Goal: Transaction & Acquisition: Purchase product/service

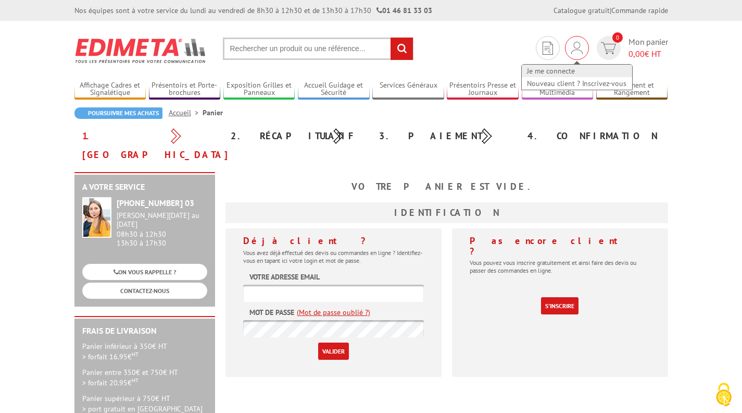
click at [557, 70] on link "Je me connecte" at bounding box center [577, 71] width 110 height 13
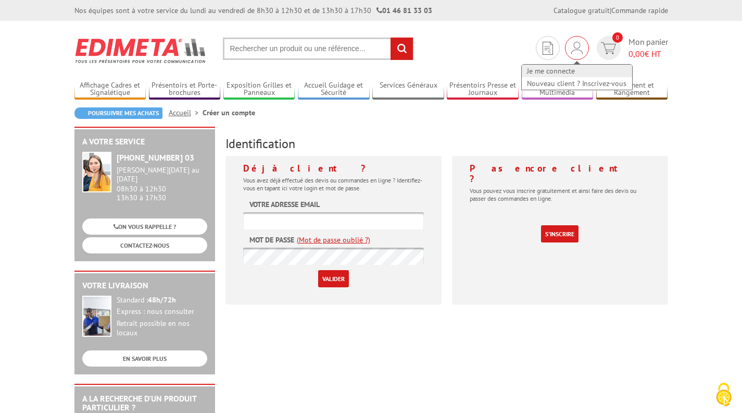
click at [555, 73] on link "Je me connecte" at bounding box center [577, 71] width 110 height 13
click at [567, 73] on link "Je me connecte" at bounding box center [577, 71] width 110 height 13
click at [317, 220] on input "text" at bounding box center [333, 220] width 181 height 17
type input "arnaud@plein-sud.fr"
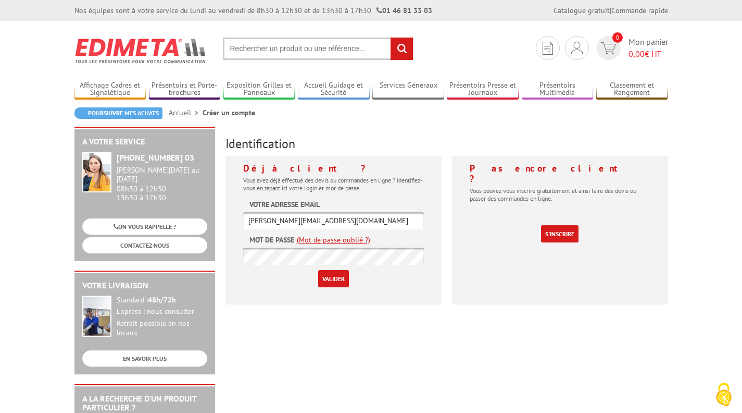
click at [330, 276] on input "Valider" at bounding box center [333, 278] width 31 height 17
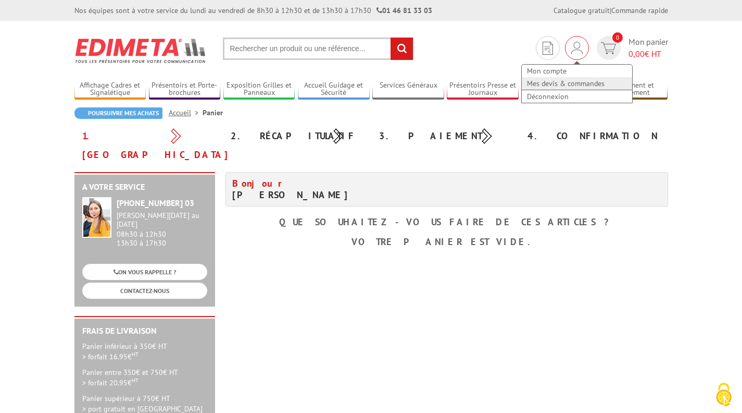
click at [573, 83] on link "Mes devis & commandes" at bounding box center [577, 83] width 110 height 13
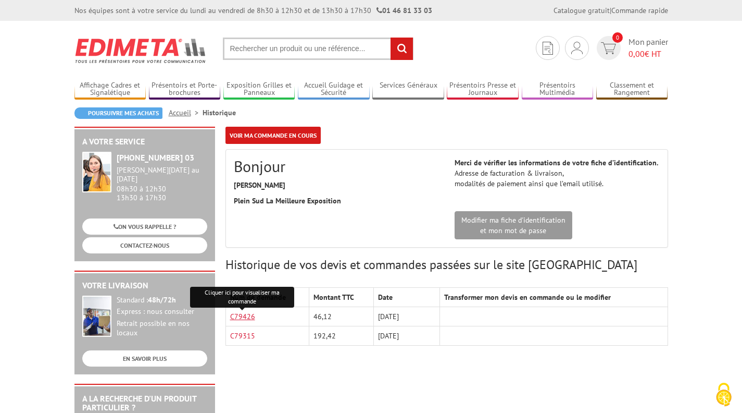
click at [238, 314] on link "C79426" at bounding box center [242, 315] width 25 height 9
click at [244, 319] on link "C79426" at bounding box center [242, 315] width 25 height 9
click at [276, 49] on input "text" at bounding box center [318, 49] width 191 height 22
paste input "PORTE-BROCHURES ECO COMPTOIR 1 CASE A4 PORTRAIT"
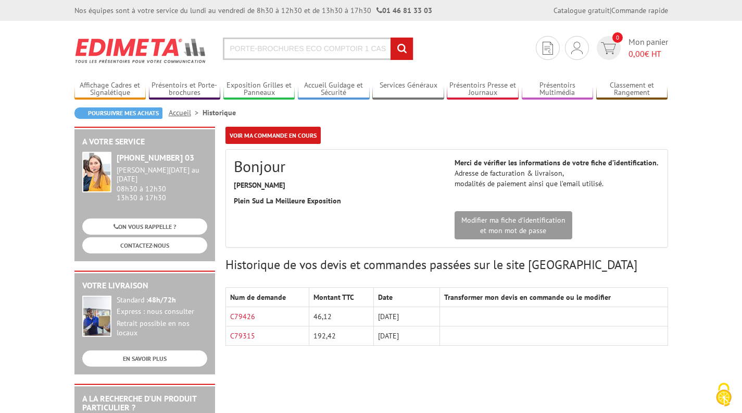
scroll to position [0, 54]
click at [276, 49] on input "PORTE-BROCHURES ECO COMPTOIR 1 CASE A4 PORTRAIT" at bounding box center [318, 49] width 191 height 22
paste input "PORTE-BROCHURES ECO COMPTOIR 1 CASE A4 PORTRAIT"
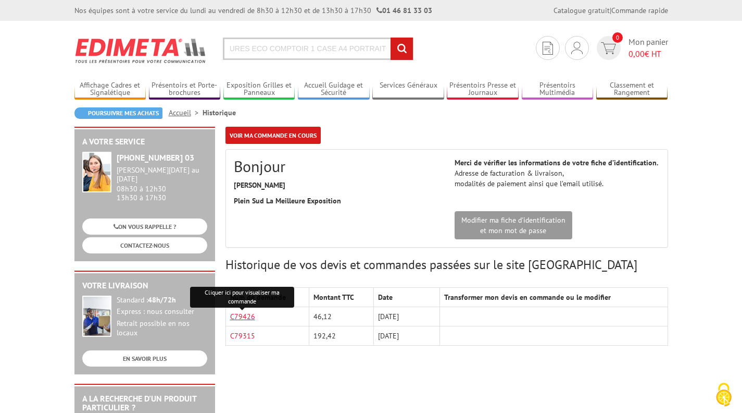
scroll to position [0, 0]
click at [235, 315] on link "C79426" at bounding box center [242, 315] width 25 height 9
click at [259, 48] on input "PORTE-BROCHURES ECO CPORTE-BROCHURES ECO COMPTOIR 1 CASE A4 PORTRAITPORTE-BROCH…" at bounding box center [318, 49] width 191 height 22
paste input "PORTE-BROCHURES ECO COMPTOIR 1 CASE A4 PORTRAIT"
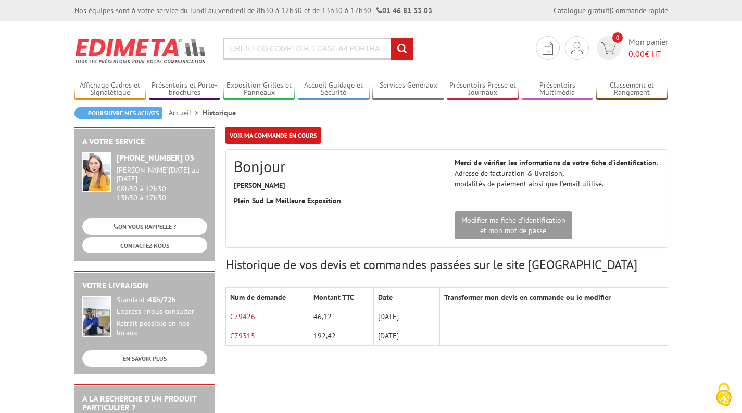
type input "PORTE-PORTE-BROCHURES ECO COMPTOIR 1 CASE A4 PORTRAIT ECO CPORTE-BROCHURES ECO …"
click at [405, 47] on input "rechercher" at bounding box center [402, 49] width 22 height 22
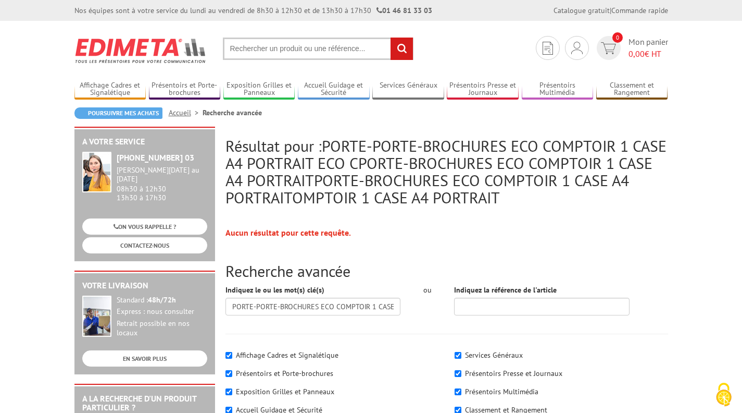
paste input "PORTE-BROCHURES ECO COMPTOIR 1 CASE A4 PORTRAIT"
type input "PORTE-BROCHURES ECO COMPTOIR 1 CASE A4 PORTRAIT"
click at [407, 46] on input "rechercher" at bounding box center [402, 49] width 22 height 22
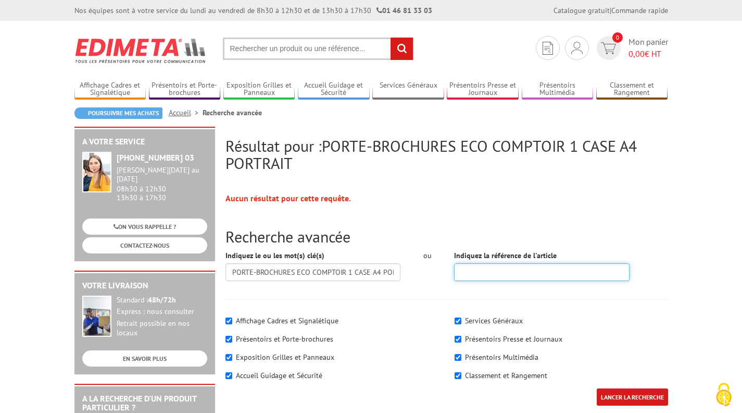
click at [502, 270] on input "Indiquez la référence de l'article" at bounding box center [542, 272] width 176 height 18
paste input "477000"
type input "477000"
click at [643, 394] on input "LANCER LA RECHERCHE" at bounding box center [632, 396] width 71 height 17
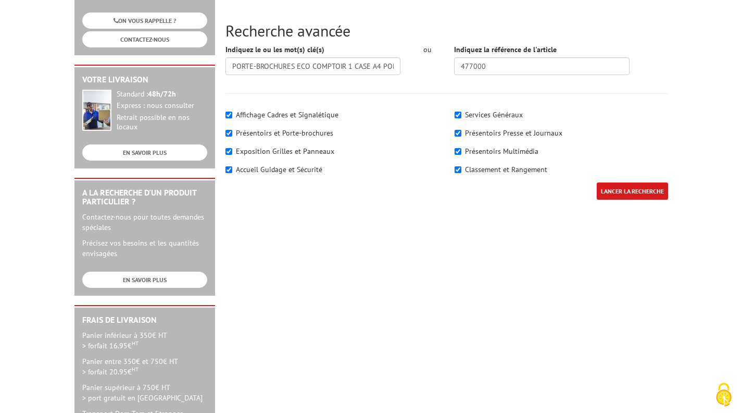
click at [613, 195] on input "LANCER LA RECHERCHE" at bounding box center [632, 190] width 71 height 17
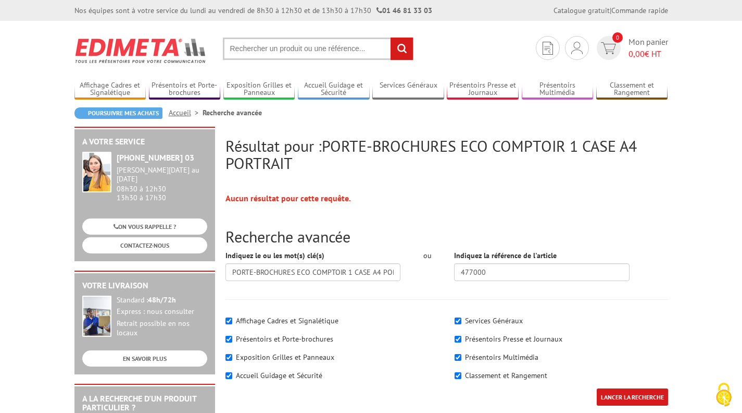
scroll to position [183, 0]
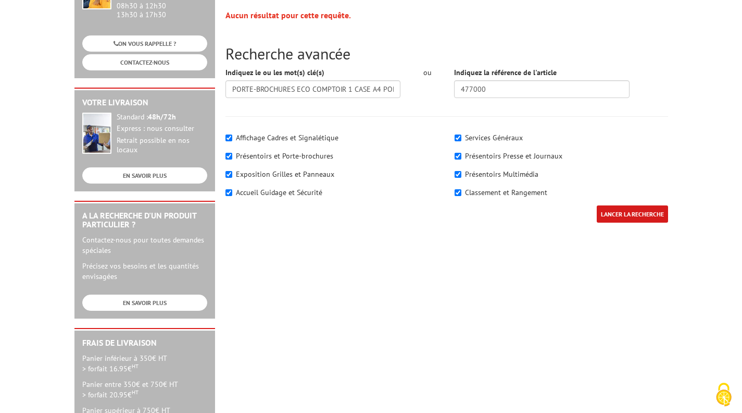
click at [224, 136] on div "Affichage Cadres et Signalétique Présentoirs et [GEOGRAPHIC_DATA]" at bounding box center [332, 166] width 229 height 78
click at [227, 135] on input"] "Affichage Cadres et Signalétique" at bounding box center [229, 137] width 7 height 7
checkbox input"] "false"
click at [226, 172] on input"] "Exposition Grilles et Panneaux" at bounding box center [229, 174] width 7 height 7
checkbox input"] "false"
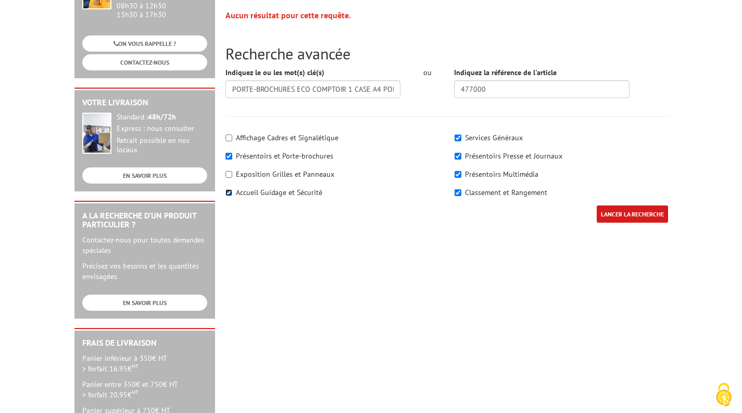
click at [226, 195] on input"] "Accueil Guidage et Sécurité" at bounding box center [229, 192] width 7 height 7
checkbox input"] "false"
click at [460, 138] on input"] "Services Généraux" at bounding box center [458, 137] width 7 height 7
checkbox input"] "false"
click at [458, 155] on input"] "Présentoirs Presse et Journaux" at bounding box center [458, 156] width 7 height 7
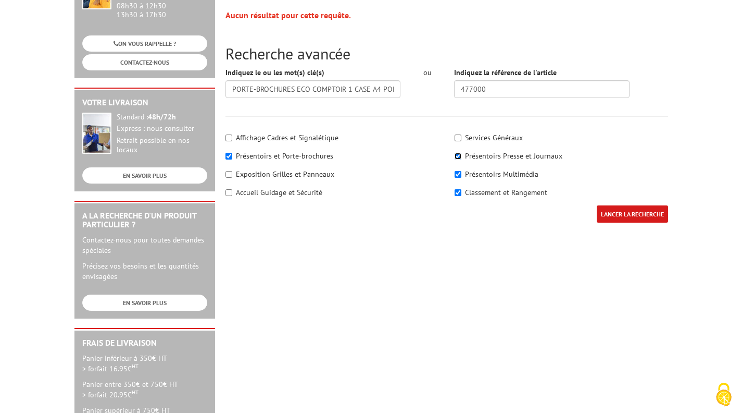
checkbox input"] "false"
click at [457, 174] on input"] "Présentoirs Multimédia" at bounding box center [458, 174] width 7 height 7
checkbox input"] "false"
click at [457, 193] on input"] "Classement et Rangement" at bounding box center [458, 192] width 7 height 7
checkbox input"] "false"
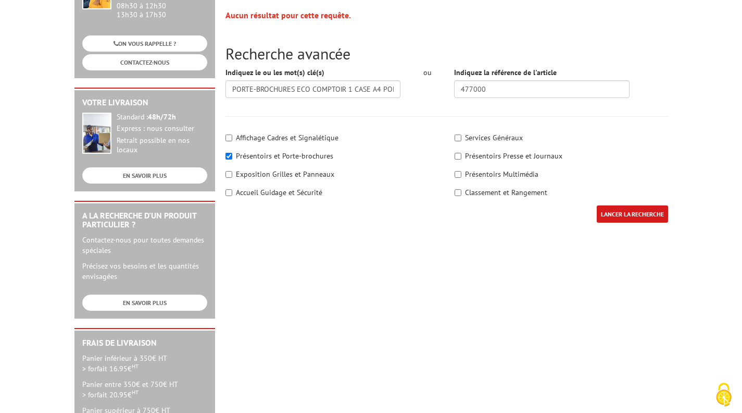
click at [626, 210] on input "LANCER LA RECHERCHE" at bounding box center [632, 213] width 71 height 17
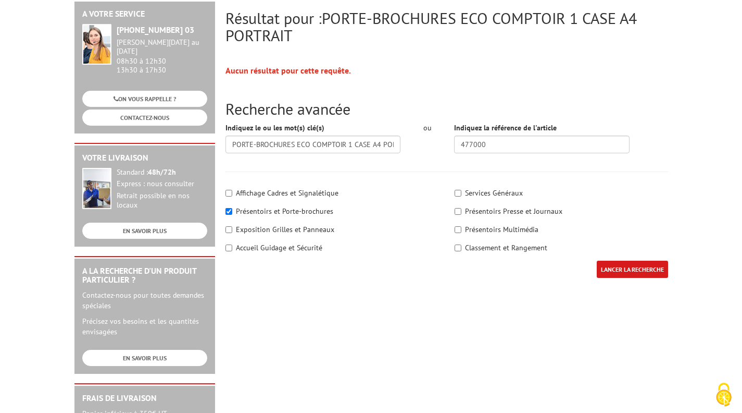
scroll to position [192, 0]
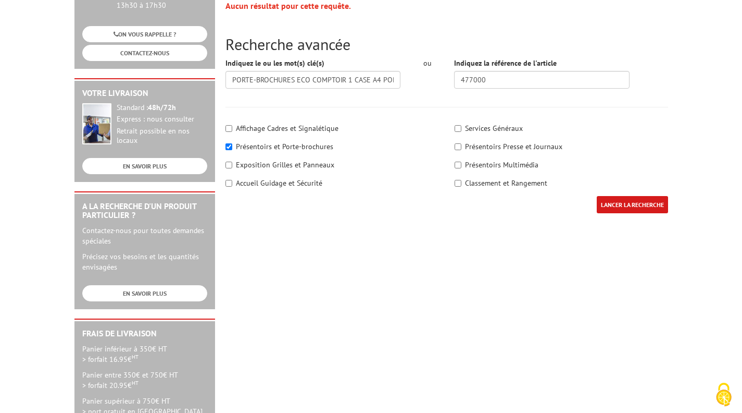
click at [637, 202] on input "LANCER LA RECHERCHE" at bounding box center [632, 204] width 71 height 17
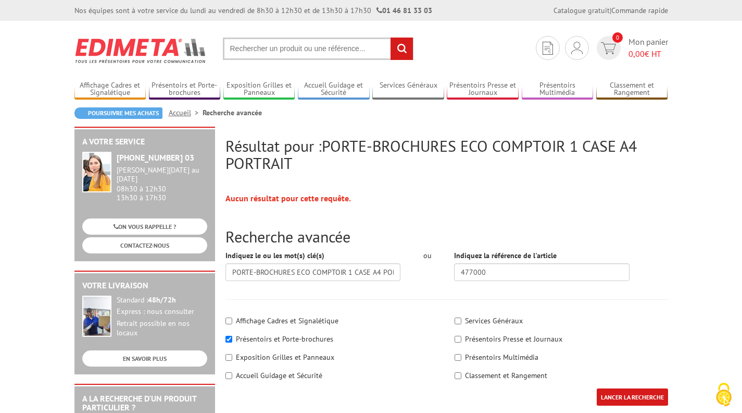
scroll to position [194, 0]
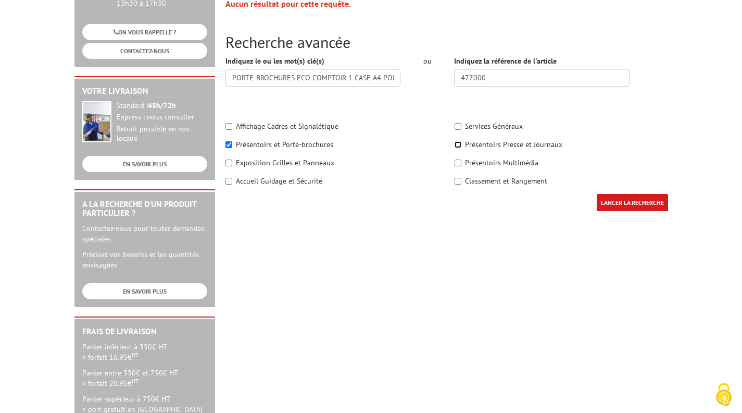
click at [459, 143] on input"] "Présentoirs Presse et Journaux" at bounding box center [458, 144] width 7 height 7
checkbox input"] "true"
click at [625, 205] on input "LANCER LA RECHERCHE" at bounding box center [632, 202] width 71 height 17
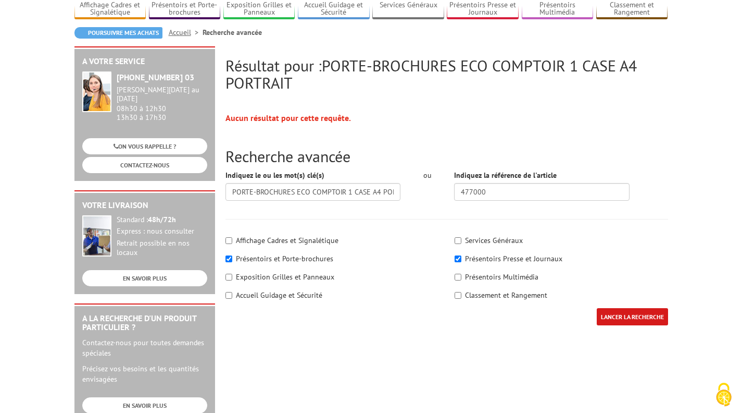
scroll to position [80, 0]
drag, startPoint x: 494, startPoint y: 193, endPoint x: 398, endPoint y: 179, distance: 97.4
click at [398, 179] on div "Indiquez le ou les mot(s) clé(s) PORTE-BROCHURES ECO COMPTOIR 1 CASE A4 PORTRAI…" at bounding box center [447, 189] width 458 height 39
drag, startPoint x: 229, startPoint y: 191, endPoint x: 441, endPoint y: 220, distance: 213.4
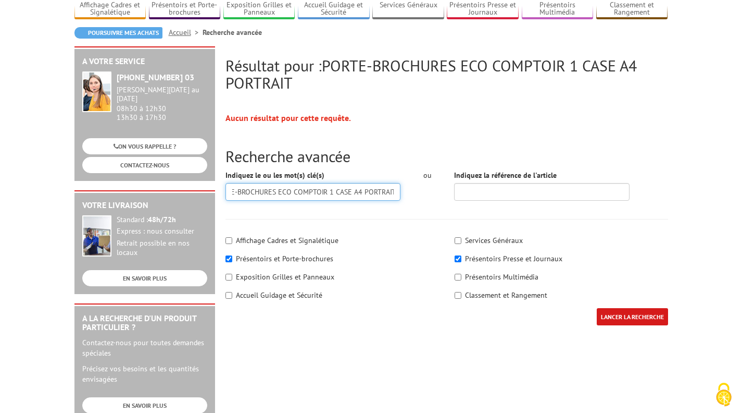
click at [441, 220] on form "Indiquez le ou les mot(s) clé(s) PORTE-BROCHURES ECO COMPTOIR 1 CASE A4 PORTRAI…" at bounding box center [447, 253] width 443 height 166
click at [632, 317] on input "LANCER LA RECHERCHE" at bounding box center [632, 316] width 71 height 17
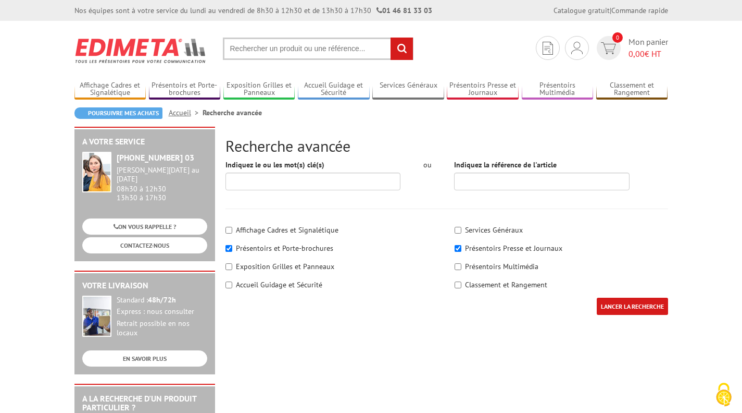
click at [630, 300] on input "LANCER LA RECHERCHE" at bounding box center [632, 305] width 71 height 17
click at [554, 81] on link "Mes devis & commandes" at bounding box center [577, 83] width 110 height 13
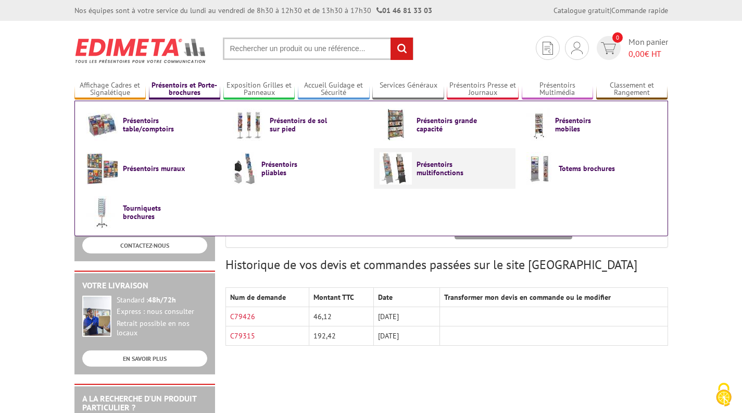
click at [413, 169] on link "Présentoirs multifonctions" at bounding box center [445, 168] width 130 height 32
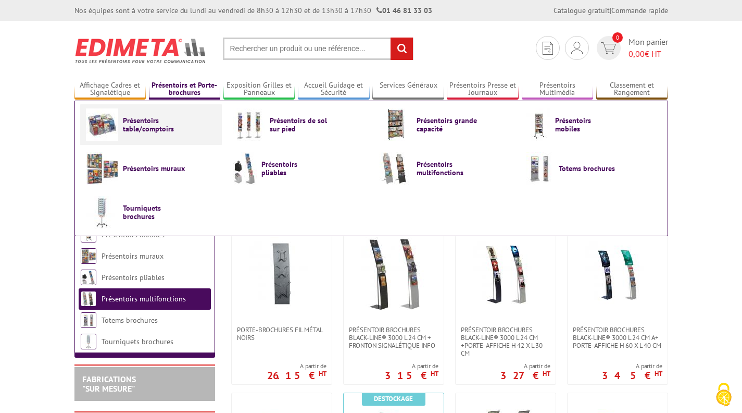
click at [151, 118] on span "Présentoirs table/comptoirs" at bounding box center [154, 124] width 63 height 17
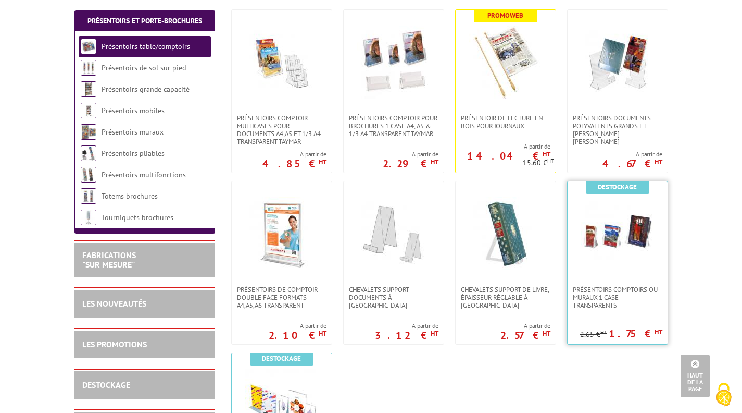
scroll to position [225, 0]
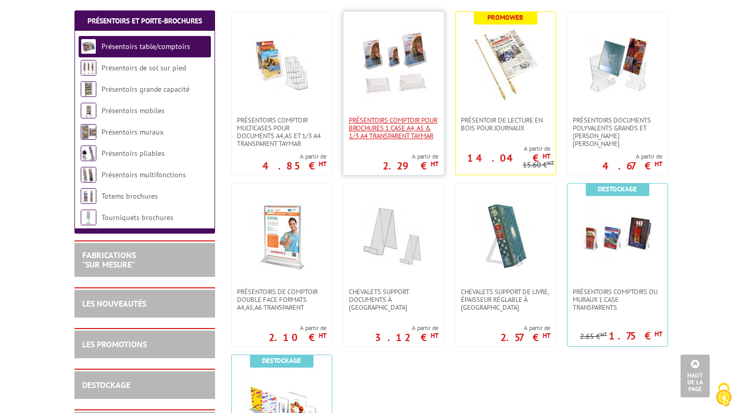
click at [398, 127] on span "PRÉSENTOIRS COMPTOIR POUR BROCHURES 1 CASE A4, A5 & 1/3 A4 TRANSPARENT taymar" at bounding box center [394, 127] width 90 height 23
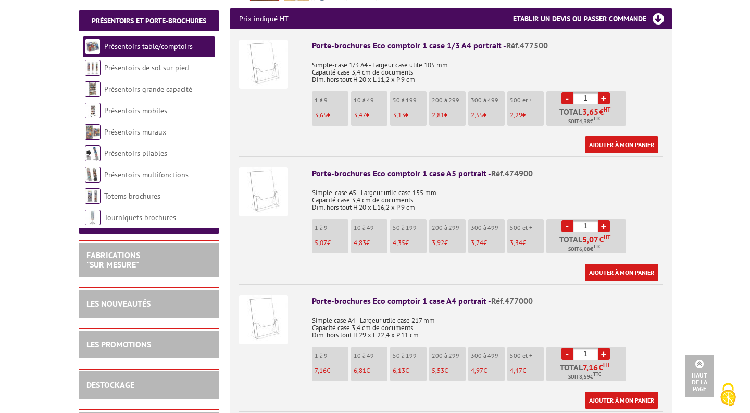
scroll to position [517, 0]
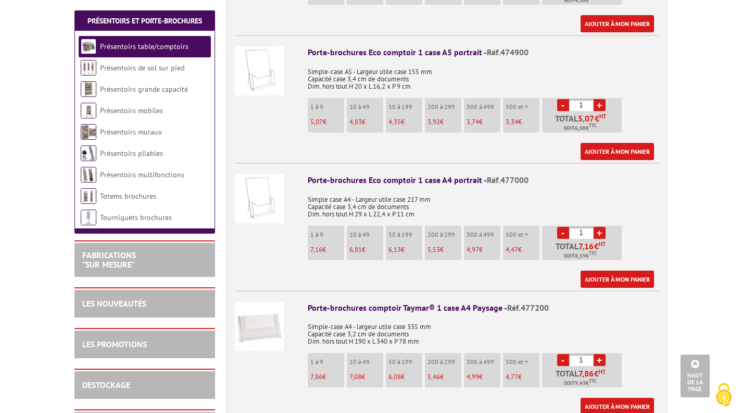
click at [598, 231] on link "+" at bounding box center [600, 233] width 12 height 12
type input "3"
click at [611, 278] on link "Ajouter à mon panier" at bounding box center [617, 278] width 73 height 17
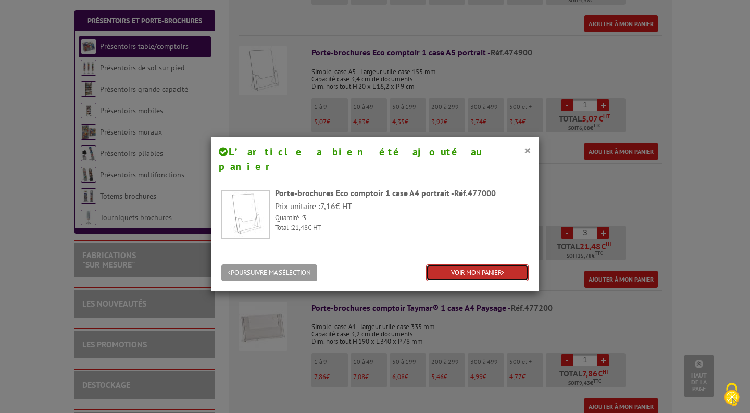
click at [465, 264] on link "VOIR MON PANIER" at bounding box center [477, 272] width 103 height 17
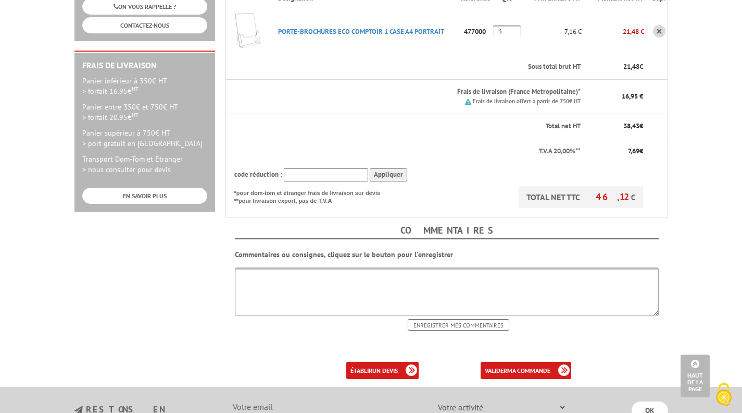
scroll to position [309, 0]
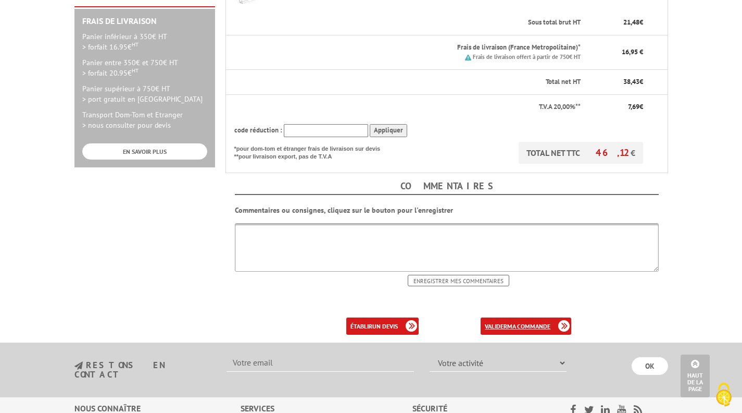
click at [523, 322] on b "ma commande" at bounding box center [528, 326] width 43 height 8
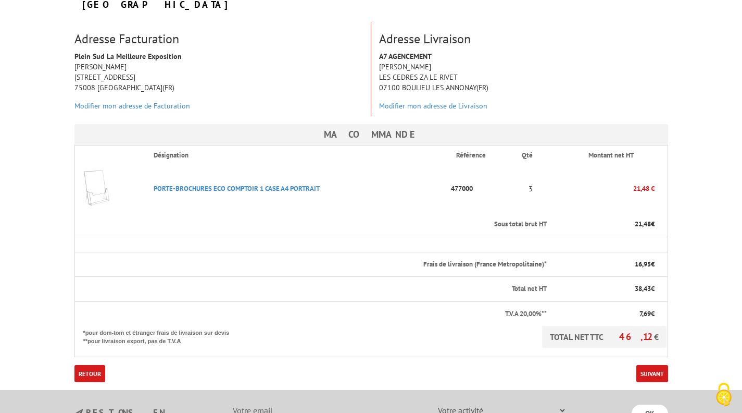
scroll to position [168, 0]
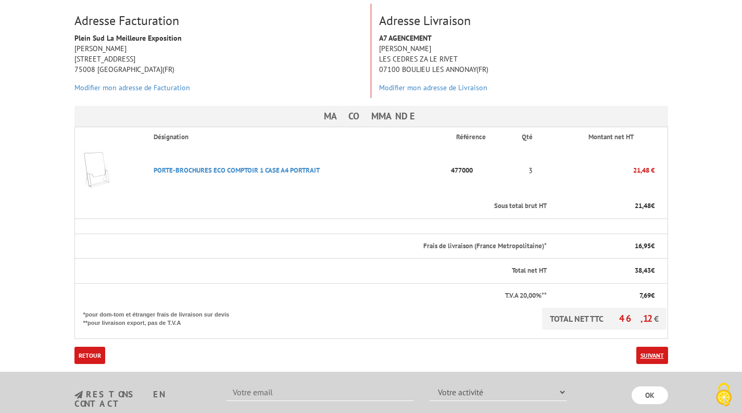
click at [657, 346] on link "Suivant" at bounding box center [652, 354] width 32 height 17
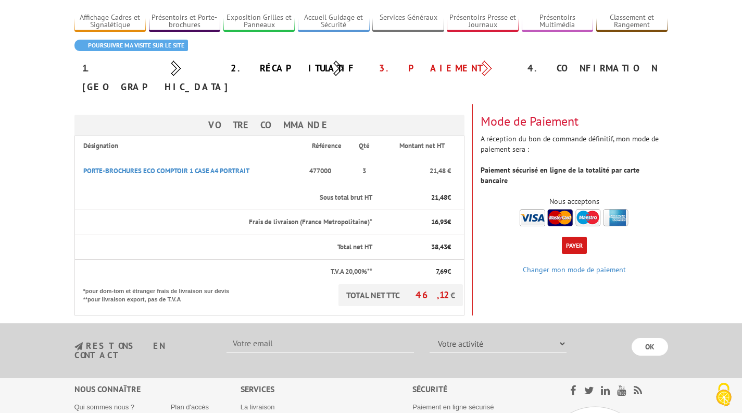
scroll to position [28, 0]
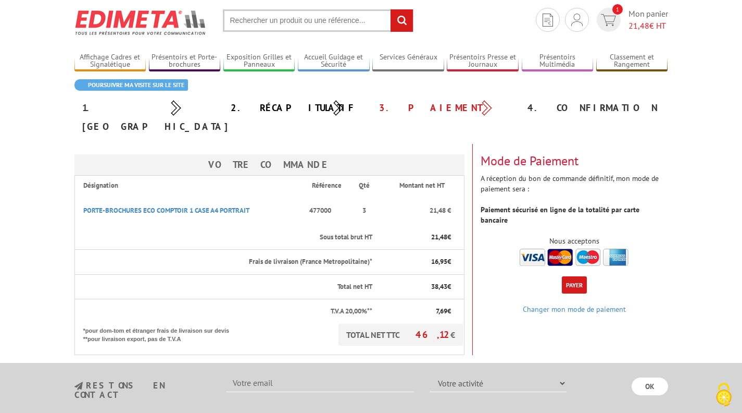
click at [575, 276] on button "Payer" at bounding box center [574, 284] width 25 height 17
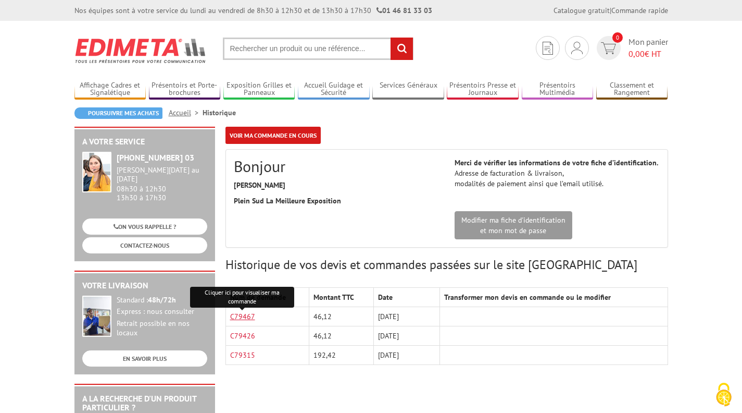
click at [243, 315] on link "C79467" at bounding box center [242, 315] width 25 height 9
